Goal: Transaction & Acquisition: Purchase product/service

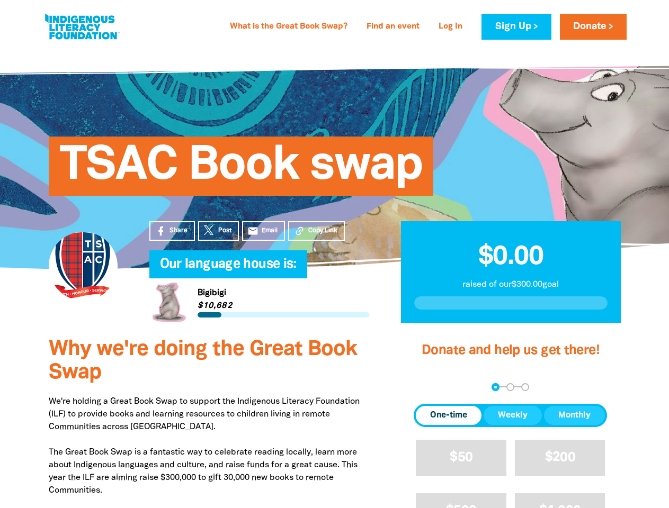
click at [334, 254] on h4 "Our language house is:﻿" at bounding box center [270, 264] width 220 height 21
click at [316, 231] on span "Copy Link" at bounding box center [322, 231] width 29 height 10
click at [428, 387] on div "arrow_back Back Step 1 Step 2 Step 3" at bounding box center [509, 387] width 193 height 8
click at [495, 387] on div "Navigate to step 1 of 3 to enter your donation amount" at bounding box center [495, 387] width 3 height 3
click at [448, 416] on span "One-time" at bounding box center [448, 415] width 37 height 13
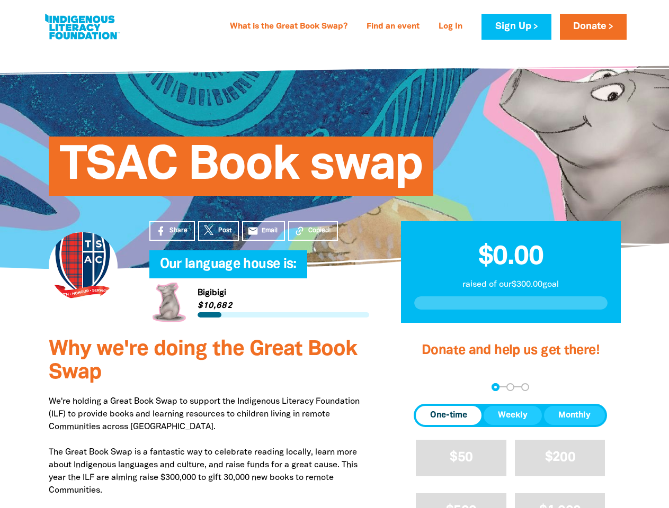
click at [512, 416] on span "Weekly" at bounding box center [513, 415] width 30 height 13
click at [574, 416] on span "Monthly" at bounding box center [574, 415] width 32 height 13
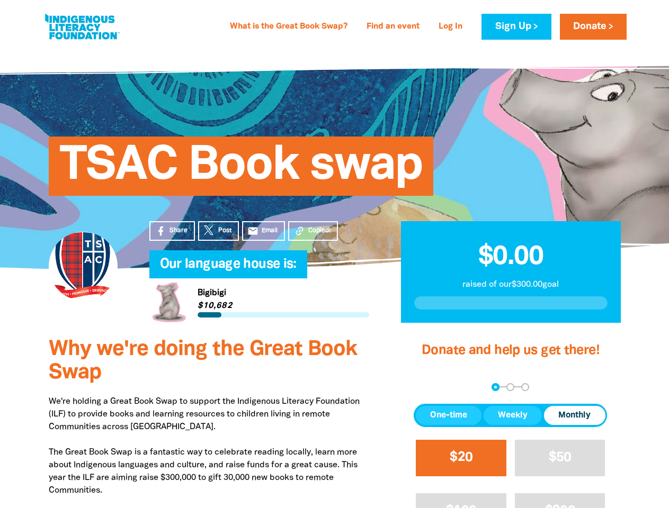
click at [461, 458] on span "$20" at bounding box center [460, 458] width 23 height 12
